Goal: Information Seeking & Learning: Stay updated

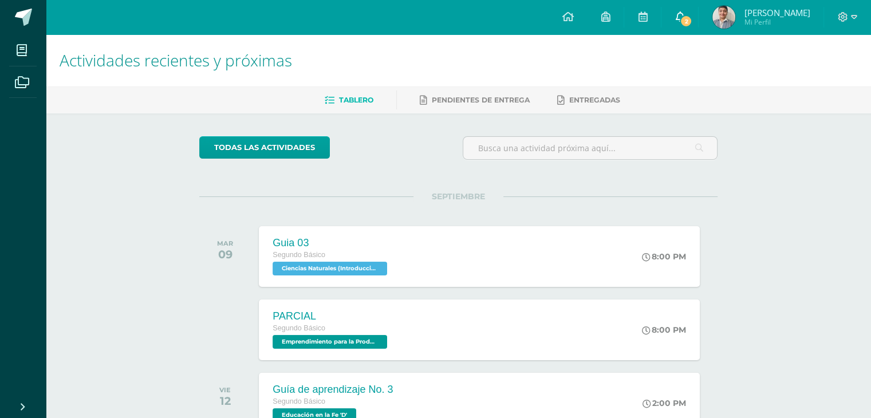
click at [692, 15] on span "2" at bounding box center [686, 21] width 13 height 13
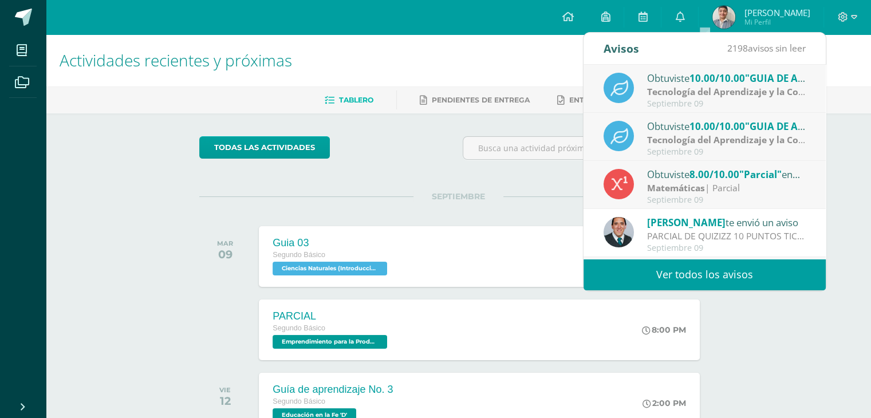
click at [754, 143] on strong "Tecnología del Aprendizaje y la Comunicación (Informática)" at bounding box center [778, 139] width 263 height 13
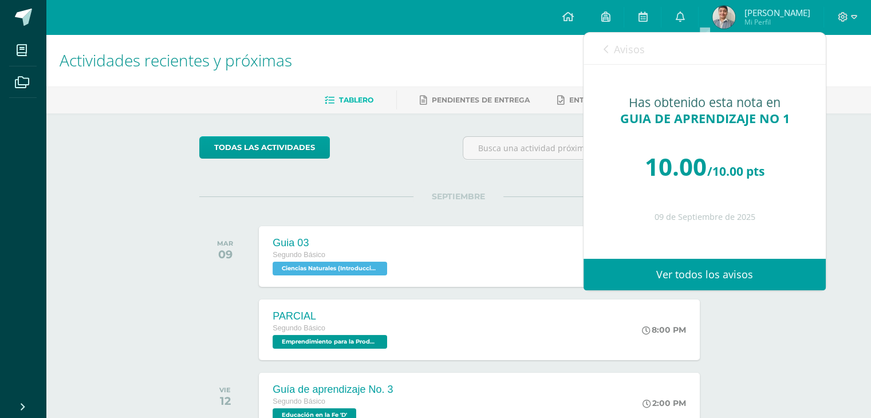
click at [612, 47] on link "Avisos" at bounding box center [624, 49] width 41 height 33
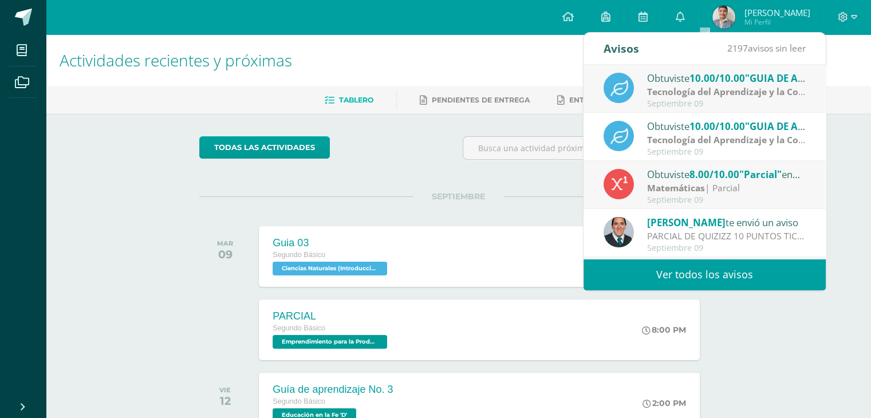
click at [659, 85] on strong "Tecnología del Aprendizaje y la Comunicación (Informática)" at bounding box center [778, 91] width 263 height 13
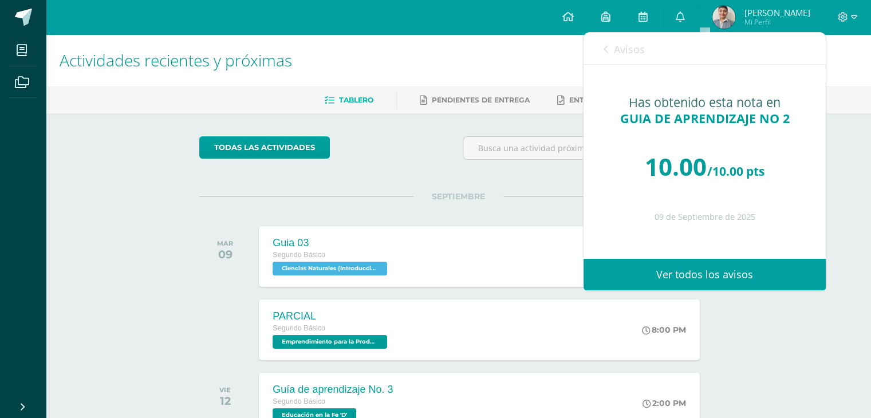
click at [631, 44] on span "Avisos" at bounding box center [629, 49] width 31 height 14
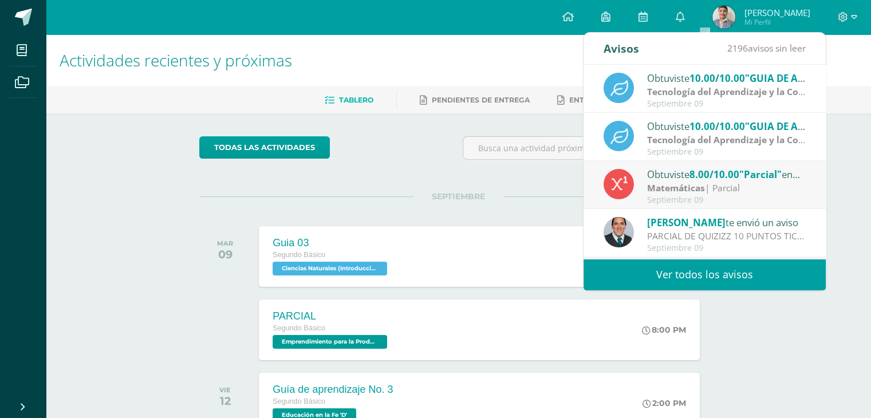
click at [515, 56] on h1 "Actividades recientes y próximas" at bounding box center [459, 60] width 798 height 52
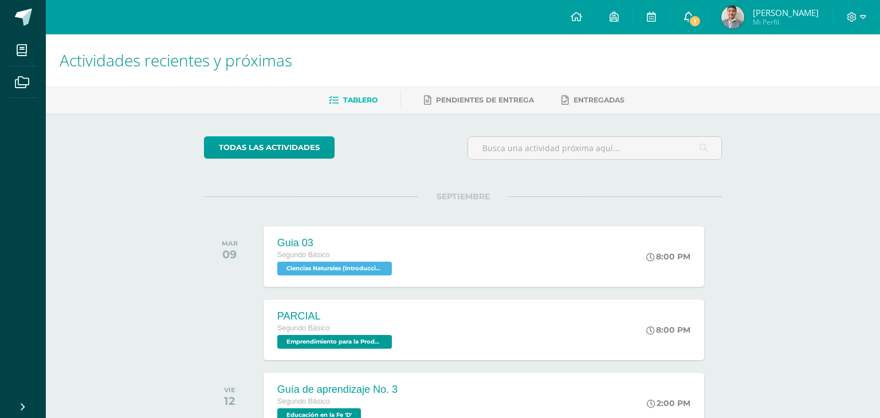
click at [707, 16] on link "1" at bounding box center [688, 17] width 37 height 34
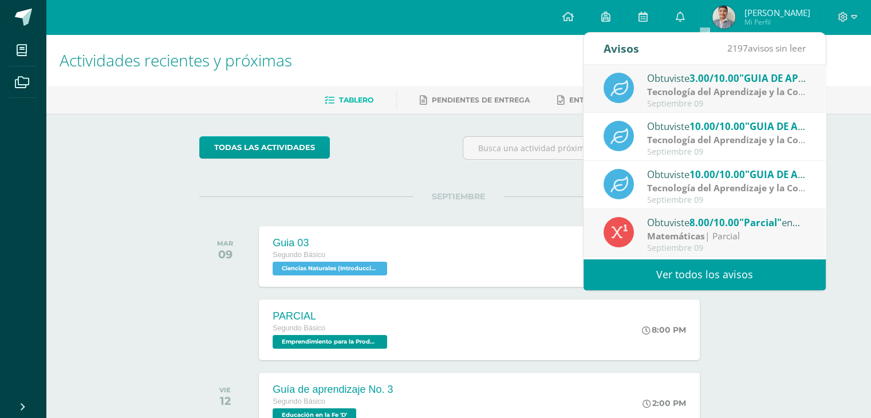
click at [755, 86] on strong "Tecnología del Aprendizaje y la Comunicación (Informática)" at bounding box center [778, 91] width 263 height 13
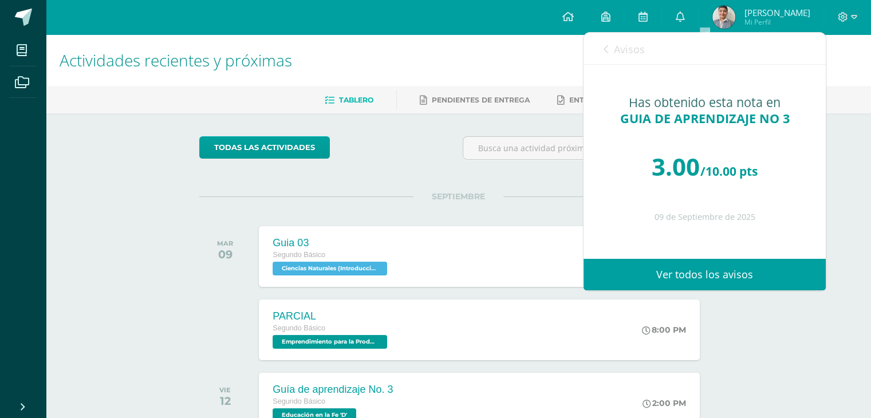
click at [630, 47] on span "Avisos" at bounding box center [629, 49] width 31 height 14
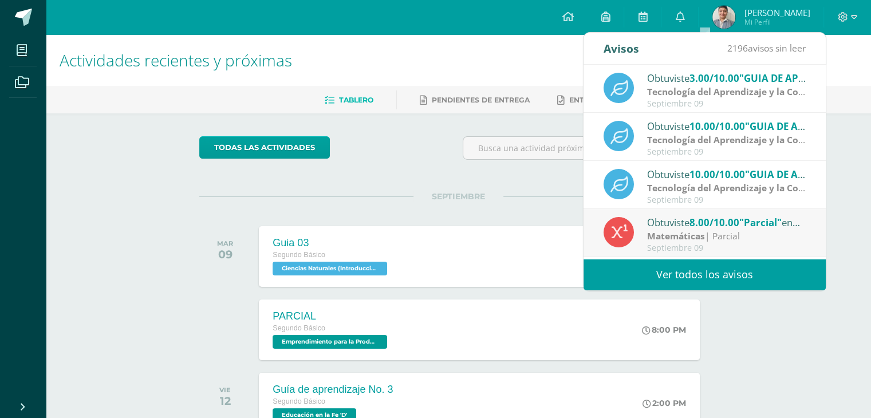
click at [774, 95] on strong "Tecnología del Aprendizaje y la Comunicación (Informática)" at bounding box center [778, 91] width 263 height 13
